Goal: Find specific page/section: Find specific page/section

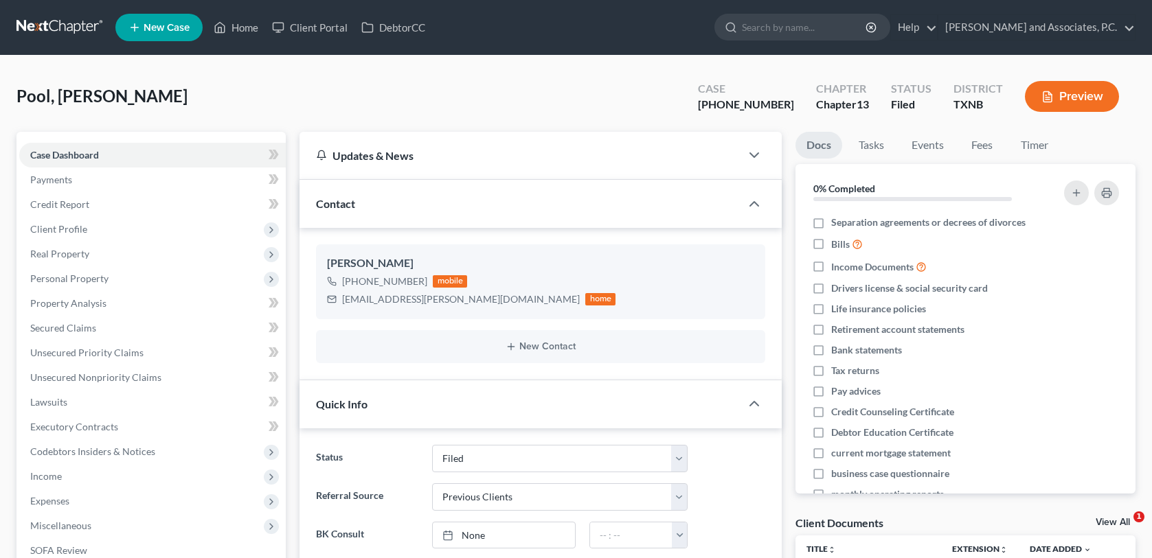
select select "5"
select select "1"
select select "0"
drag, startPoint x: 249, startPoint y: 29, endPoint x: 532, endPoint y: 108, distance: 293.8
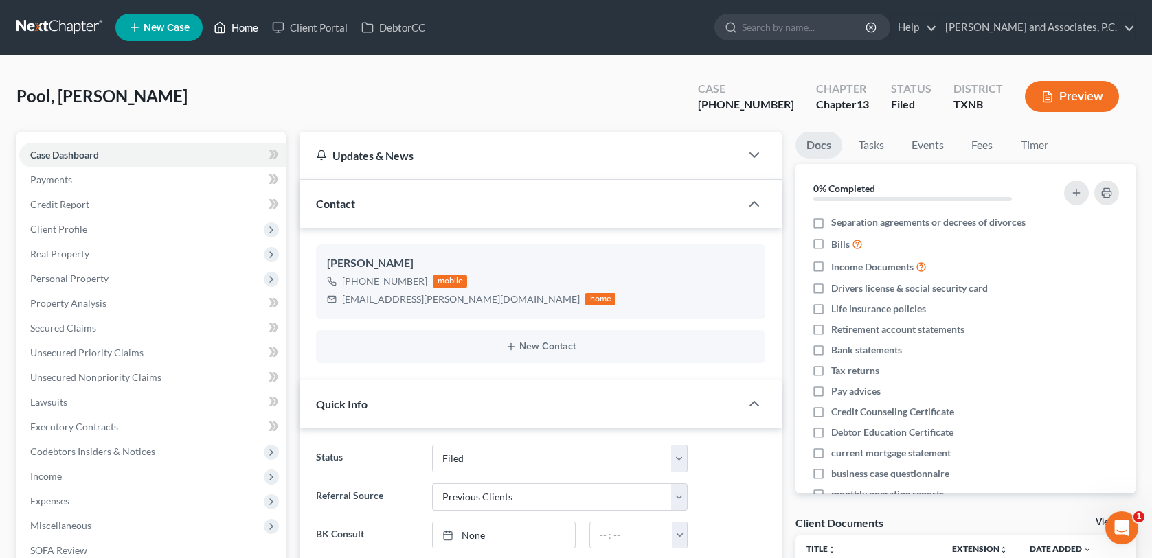
click at [249, 29] on link "Home" at bounding box center [236, 27] width 58 height 25
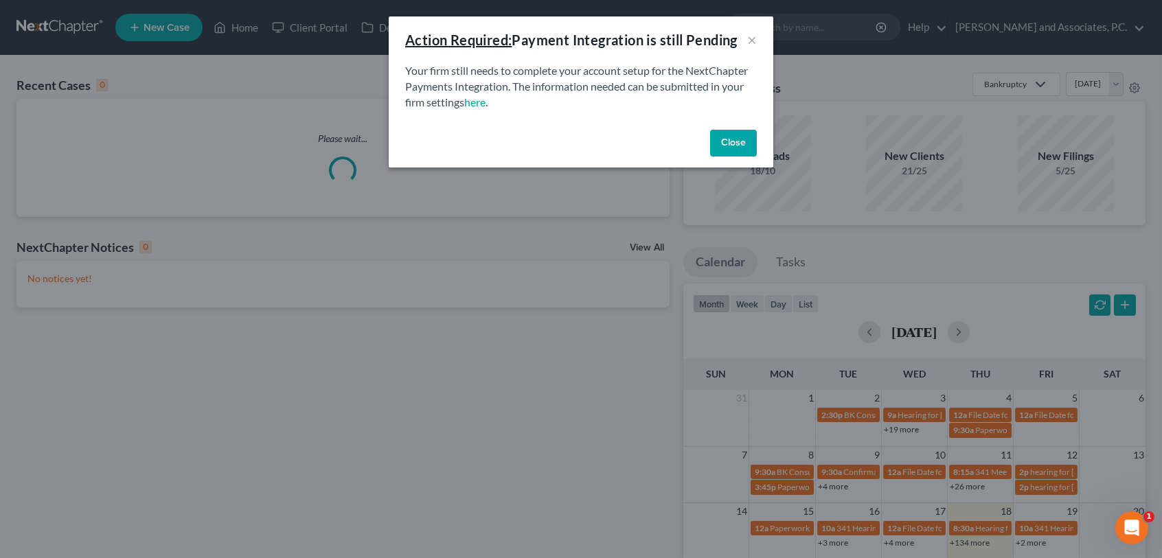
click at [728, 147] on button "Close" at bounding box center [733, 143] width 47 height 27
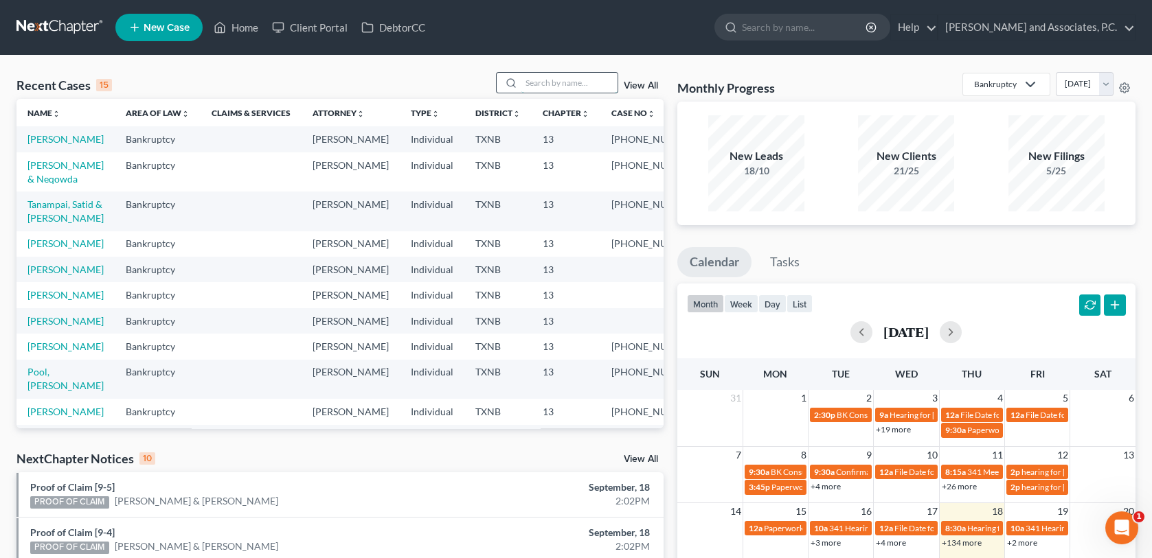
click at [538, 84] on input "search" at bounding box center [569, 83] width 96 height 20
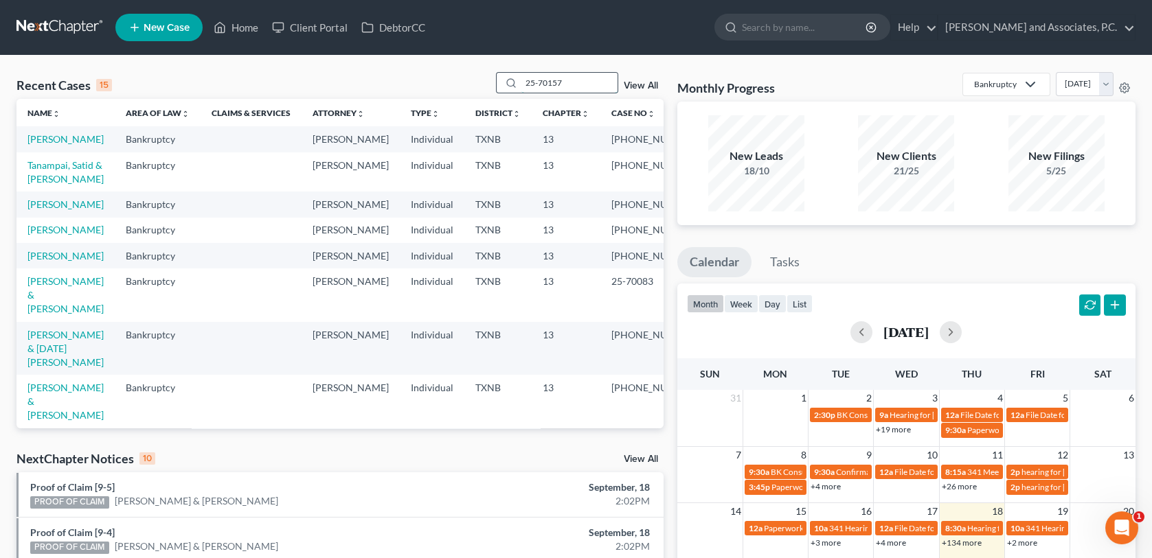
type input "25-70157"
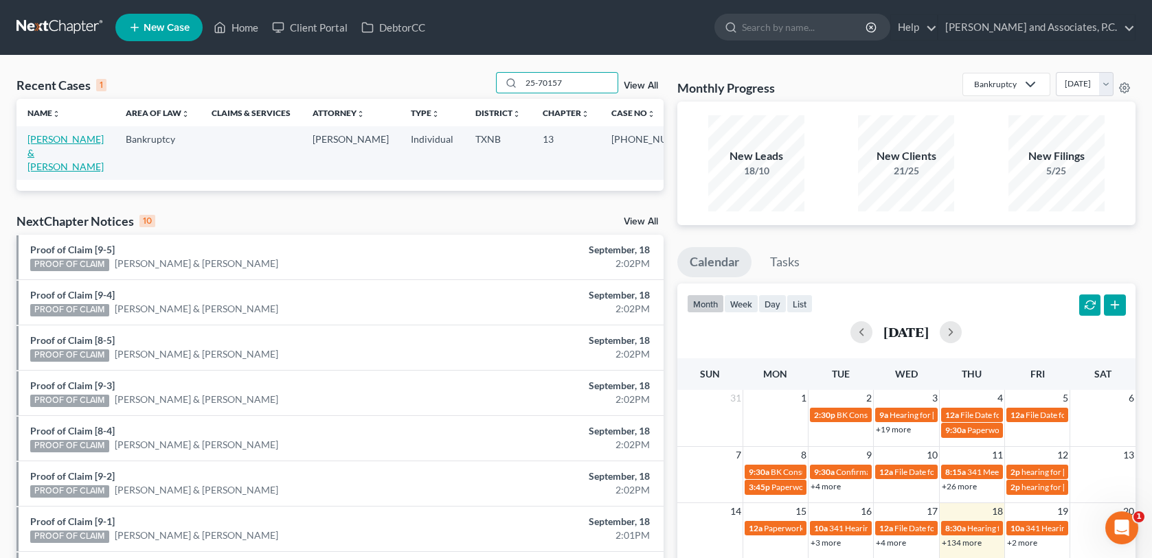
click at [78, 140] on link "[PERSON_NAME] & [PERSON_NAME]" at bounding box center [65, 152] width 76 height 39
select select "0"
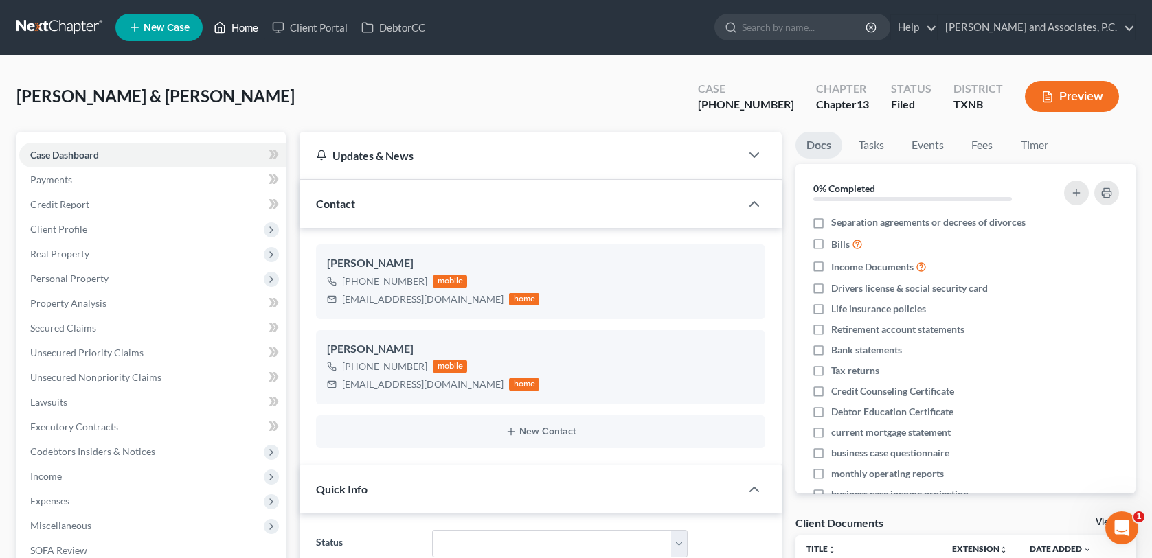
click at [249, 26] on link "Home" at bounding box center [236, 27] width 58 height 25
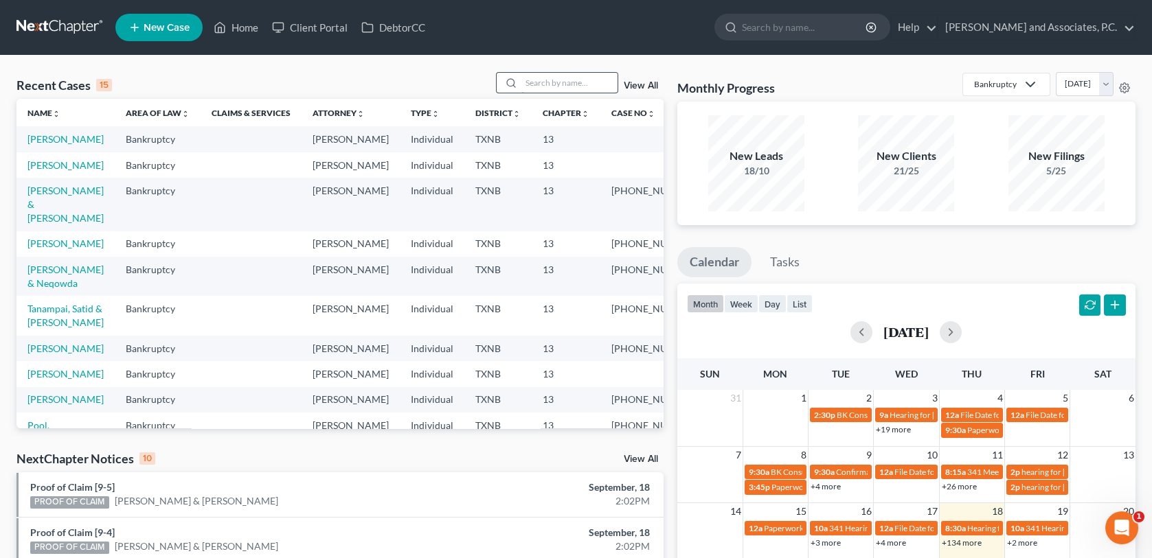
click at [536, 80] on input "search" at bounding box center [569, 83] width 96 height 20
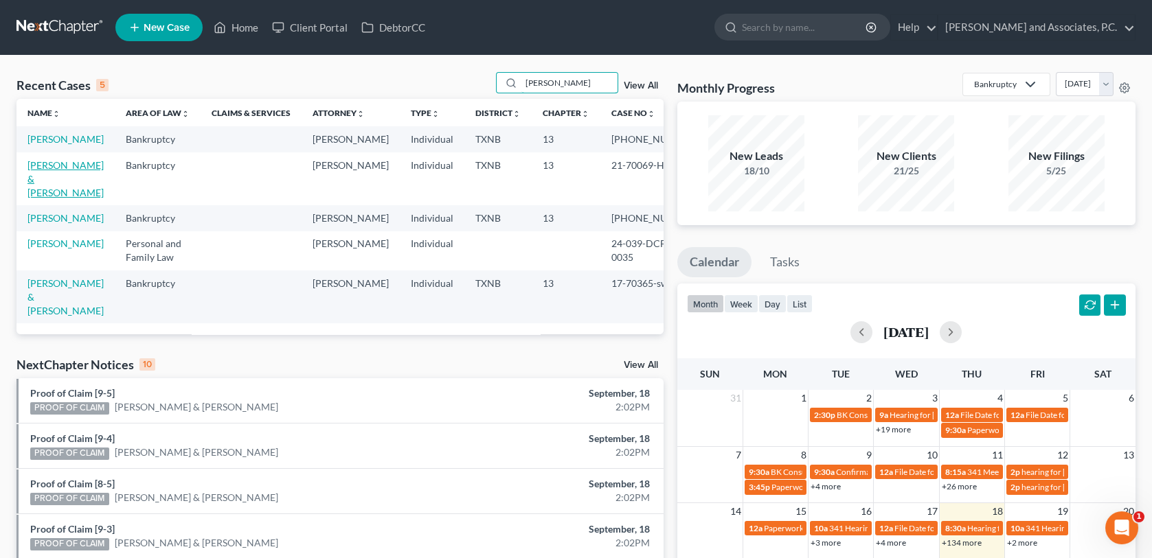
type input "[PERSON_NAME]"
click at [39, 189] on link "[PERSON_NAME] & [PERSON_NAME]" at bounding box center [65, 178] width 76 height 39
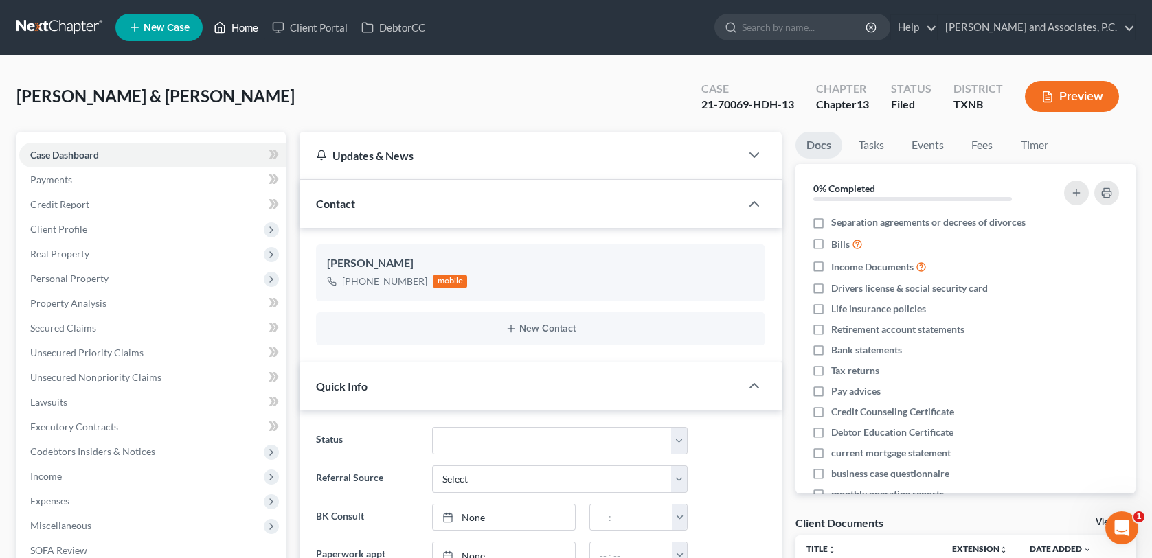
drag, startPoint x: 256, startPoint y: 27, endPoint x: 486, endPoint y: 95, distance: 239.9
click at [256, 27] on link "Home" at bounding box center [236, 27] width 58 height 25
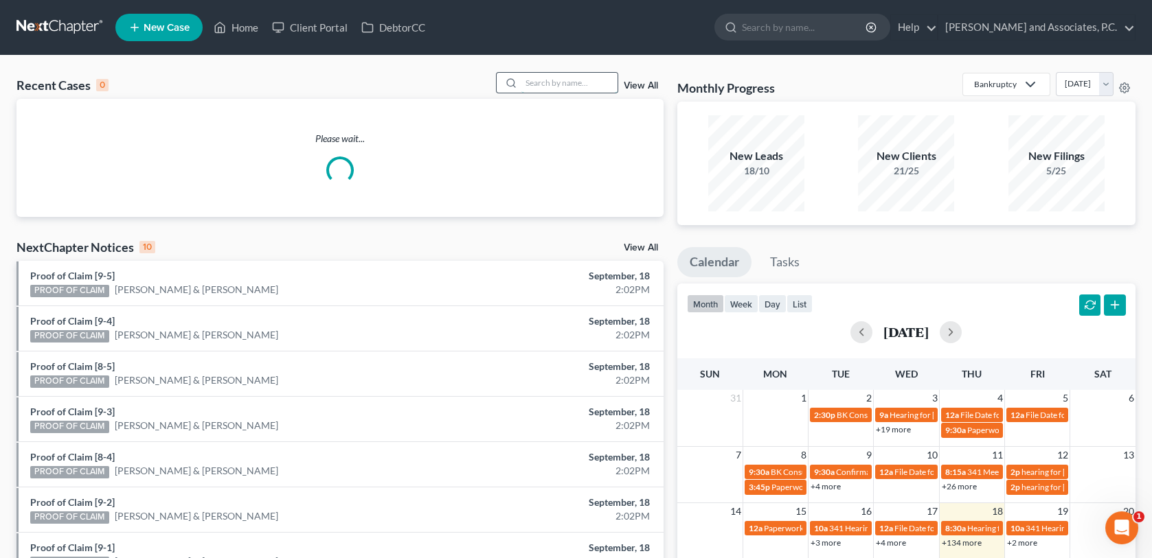
click at [591, 82] on input "search" at bounding box center [569, 83] width 96 height 20
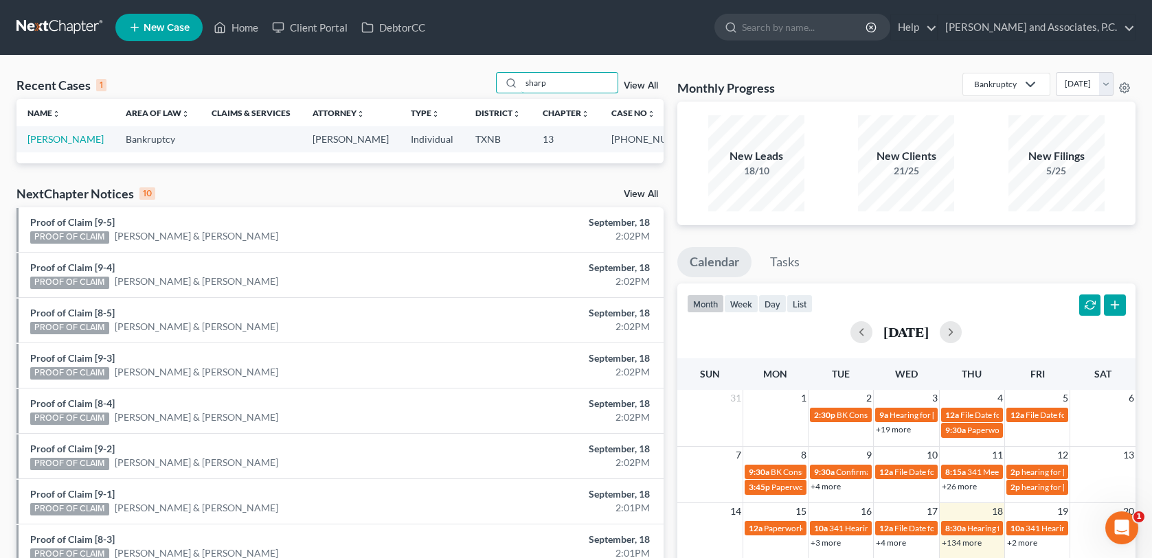
type input "sharp"
